Goal: Task Accomplishment & Management: Complete application form

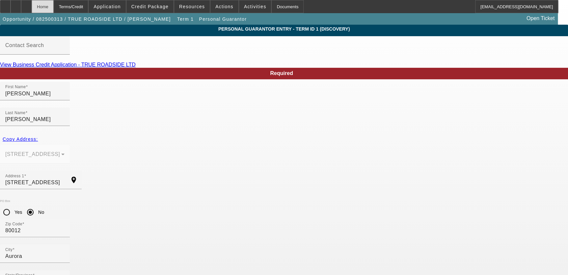
click at [53, 4] on div "Home" at bounding box center [43, 6] width 22 height 13
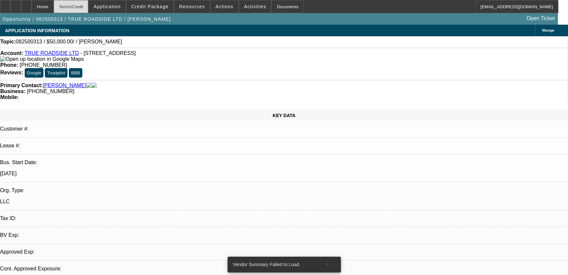
select select "0"
select select "2"
select select "0.1"
select select "4"
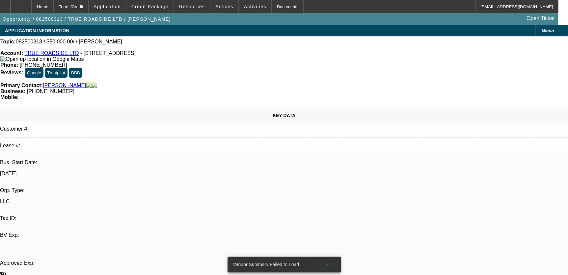
click at [324, 258] on span at bounding box center [327, 265] width 21 height 16
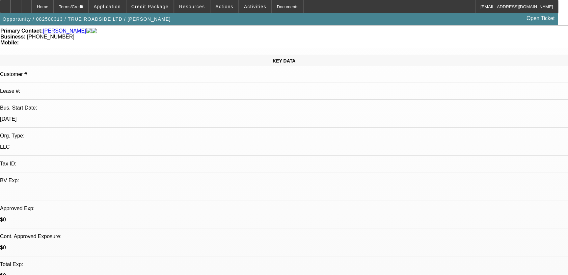
scroll to position [239, 0]
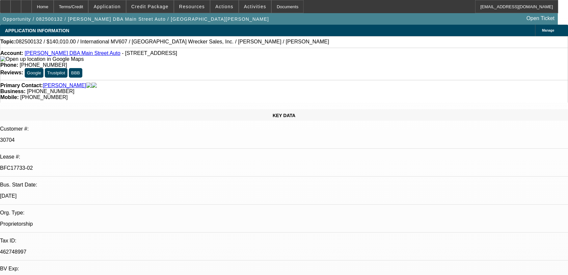
select select "0"
select select "2"
select select "0"
select select "6"
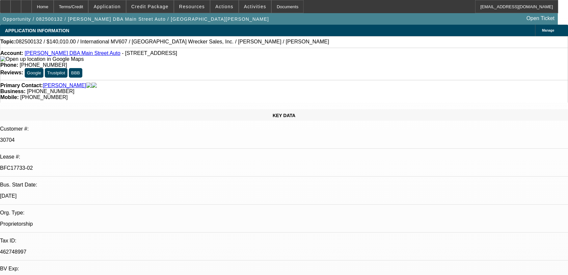
select select "0"
select select "2"
select select "0"
select select "6"
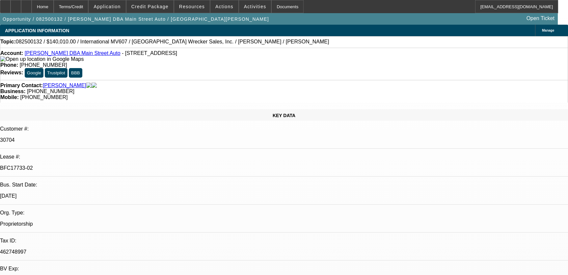
select select "0"
select select "2"
select select "0"
select select "6"
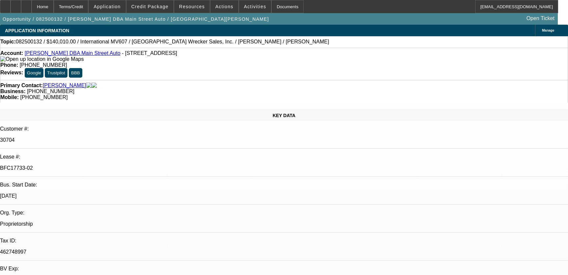
select select "0"
select select "6"
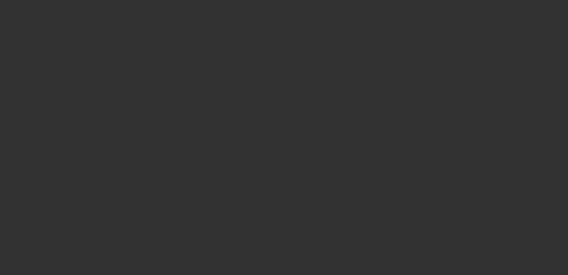
scroll to position [1223, 0]
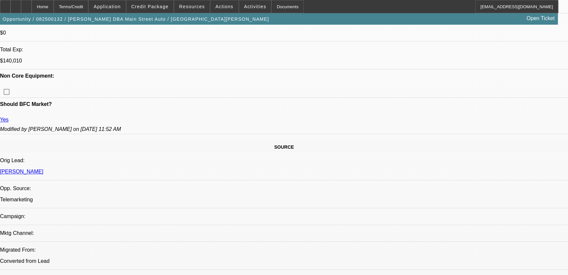
scroll to position [295, 0]
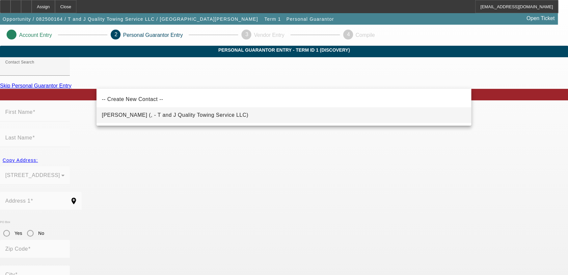
click at [203, 113] on span "Jamison, Tom (, - T and J Quality Towing Service LLC)" at bounding box center [175, 115] width 147 height 6
type input "Jamison, Tom (, - T and J Quality Towing Service LLC)"
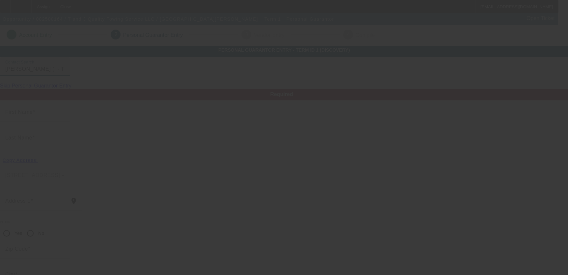
click at [91, 143] on div at bounding box center [284, 137] width 568 height 275
type input "Tom"
type input "Jamison"
radio input "true"
type input "(812) 897-8978"
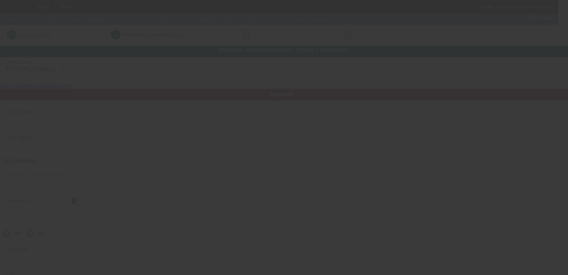
type input "towman54@aol.com"
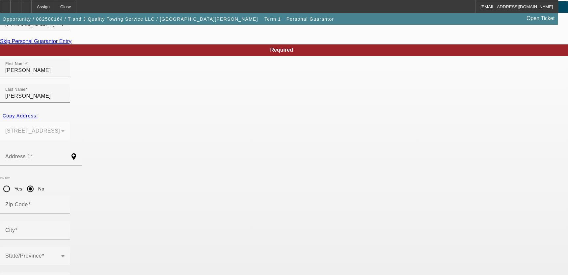
scroll to position [45, 0]
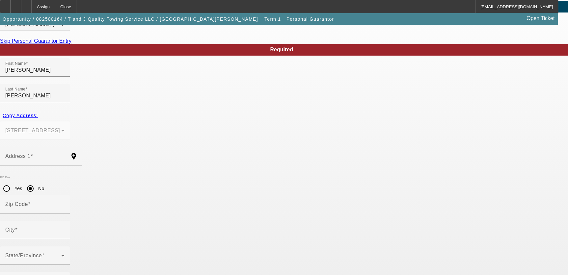
type input "100"
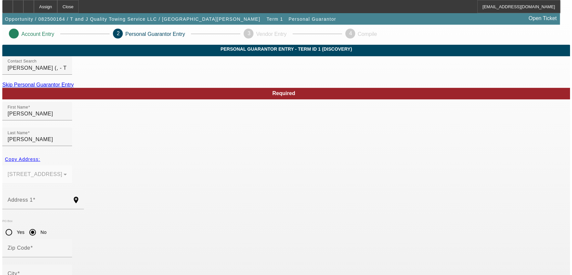
scroll to position [0, 0]
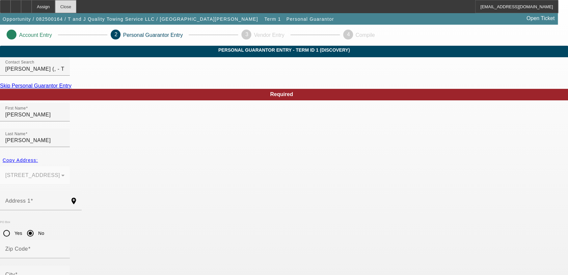
click at [76, 4] on div "Close" at bounding box center [65, 6] width 21 height 13
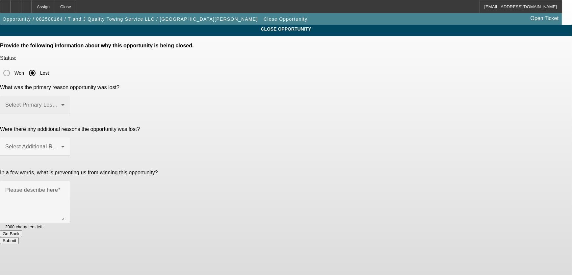
click at [70, 96] on div "Select Primary Lost Reason" at bounding box center [35, 105] width 70 height 18
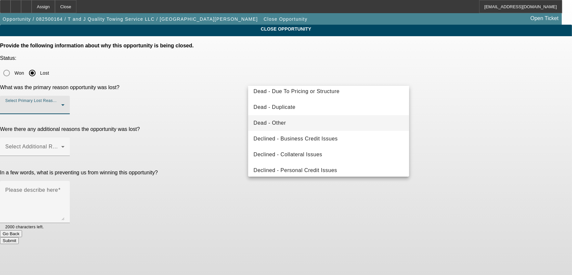
scroll to position [58, 0]
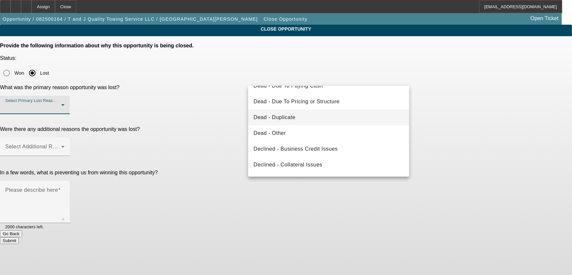
click at [291, 120] on span "Dead - Duplicate" at bounding box center [275, 118] width 42 height 8
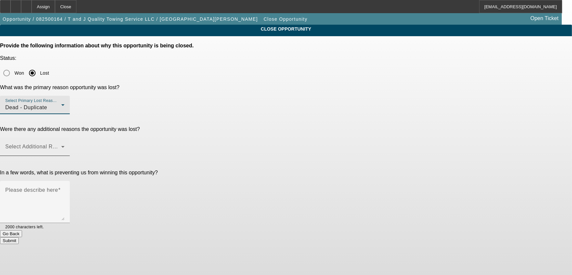
click at [61, 146] on span at bounding box center [33, 150] width 56 height 8
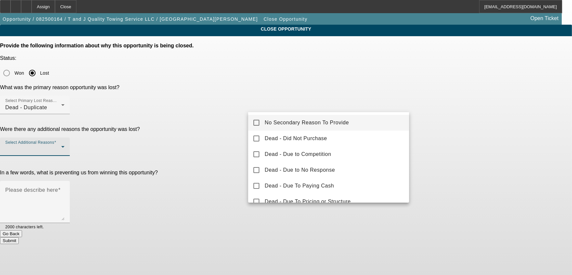
click at [297, 121] on span "No Secondary Reason To Provide" at bounding box center [307, 123] width 84 height 8
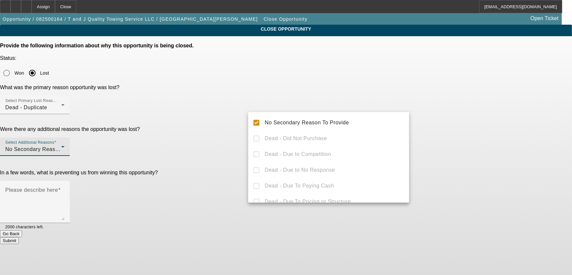
click at [448, 119] on div at bounding box center [286, 137] width 572 height 275
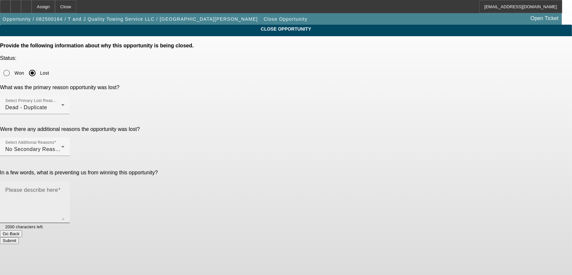
click at [65, 189] on textarea "Please describe here" at bounding box center [34, 205] width 59 height 32
type textarea "."
click at [451, 152] on div "CLOSE OPPORTUNITY Provide the following information about why this opportunity …" at bounding box center [286, 135] width 572 height 220
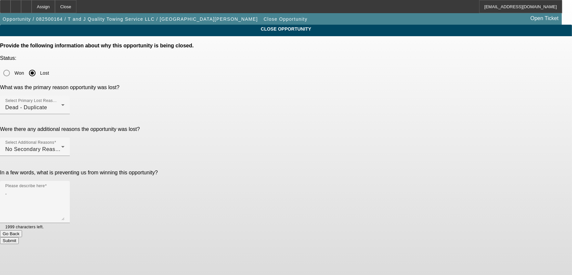
click at [19, 237] on button "Submit" at bounding box center [9, 240] width 19 height 7
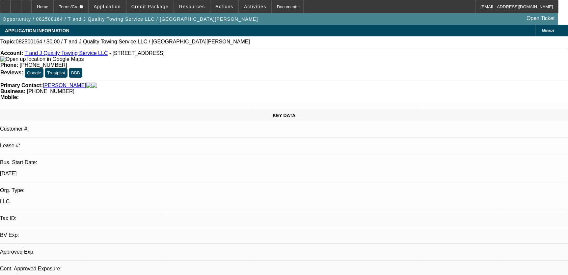
select select "0"
select select "2"
select select "0.1"
select select "1"
select select "2"
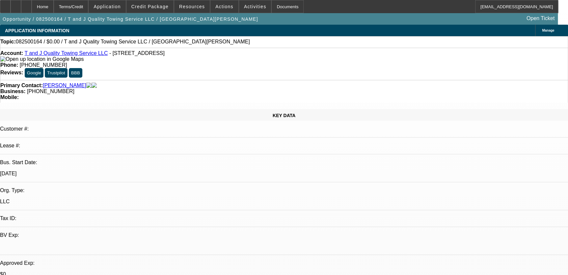
select select "4"
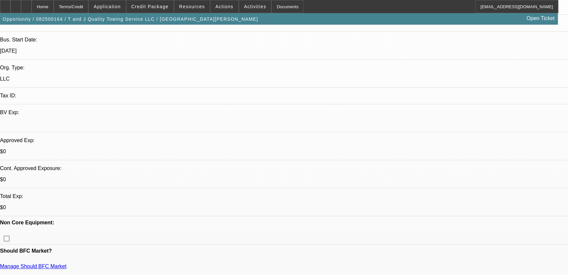
scroll to position [120, 0]
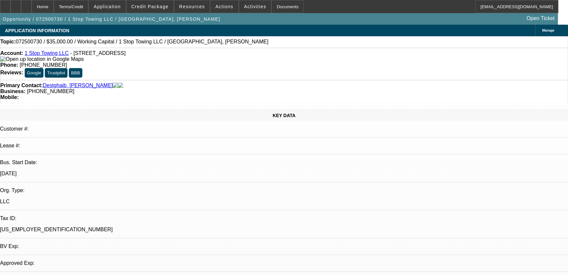
select select "0"
select select "2"
select select "0.1"
select select "1"
select select "2"
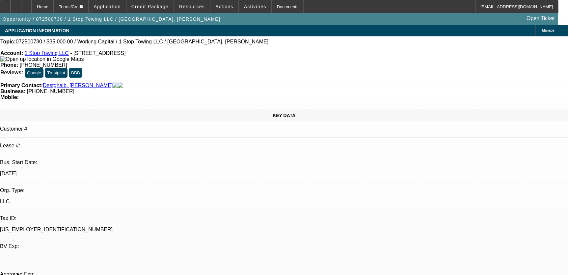
select select "4"
